Goal: Register for event/course

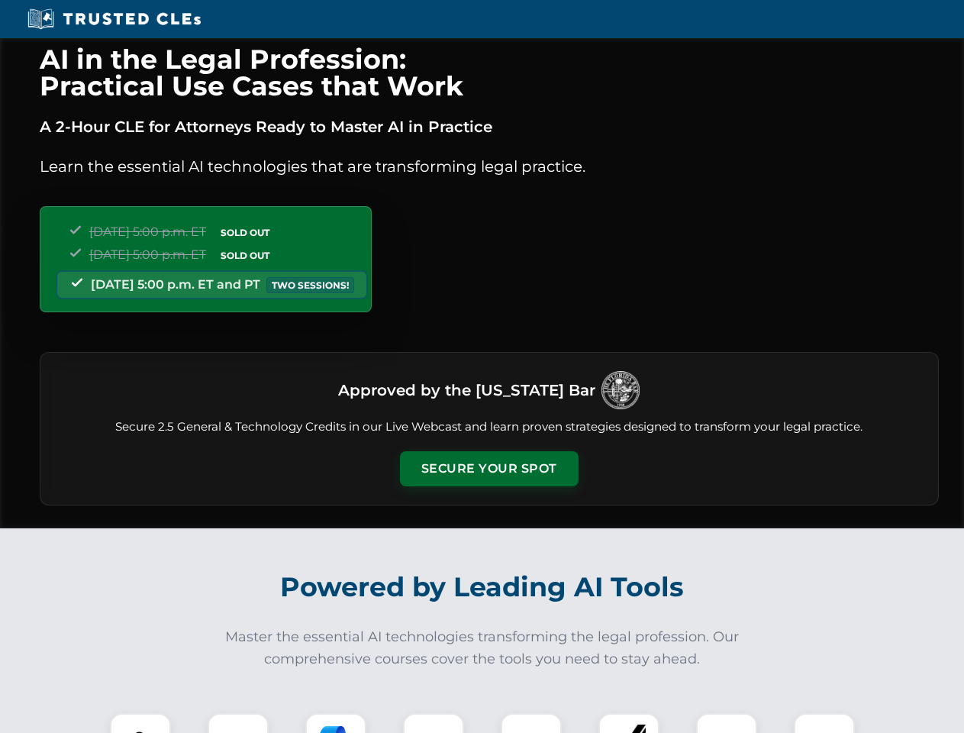
click at [489, 469] on button "Secure Your Spot" at bounding box center [489, 468] width 179 height 35
click at [140, 723] on img at bounding box center [140, 744] width 44 height 44
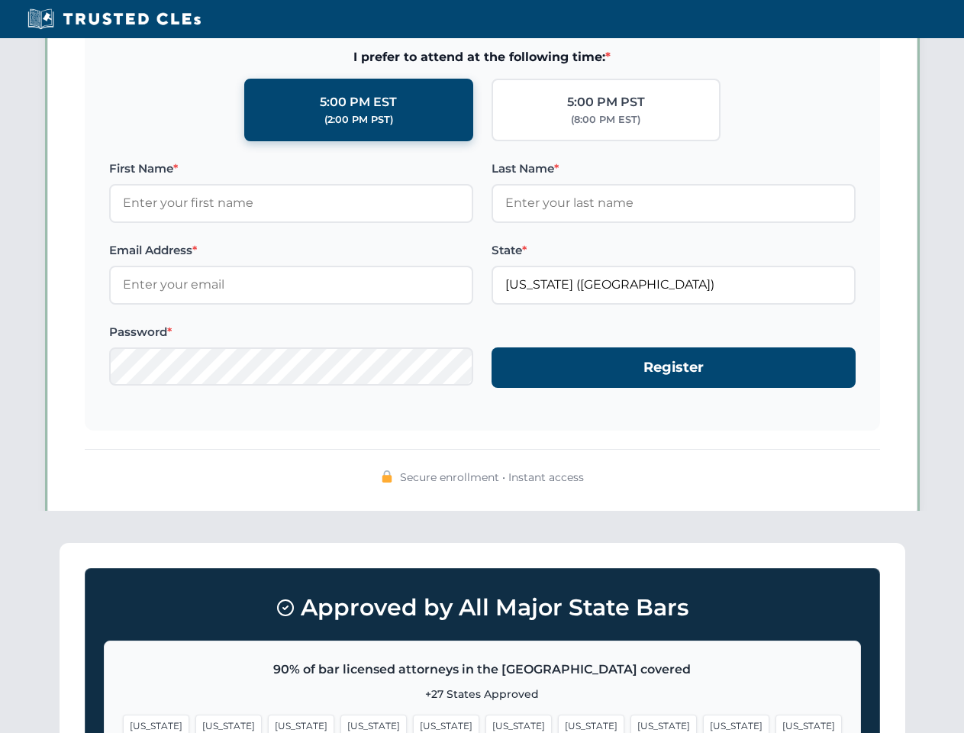
click at [558, 723] on span "[US_STATE]" at bounding box center [591, 726] width 66 height 22
click at [703, 723] on span "[US_STATE]" at bounding box center [736, 726] width 66 height 22
